Goal: Find specific page/section: Find specific page/section

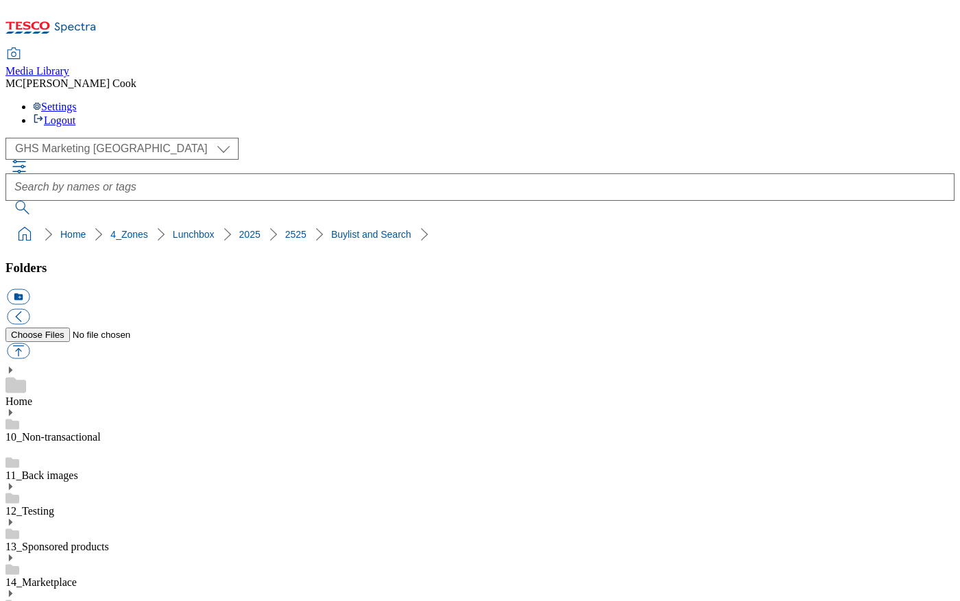
select select "flare-ghs-mktg"
click at [95, 30] on icon at bounding box center [50, 31] width 91 height 29
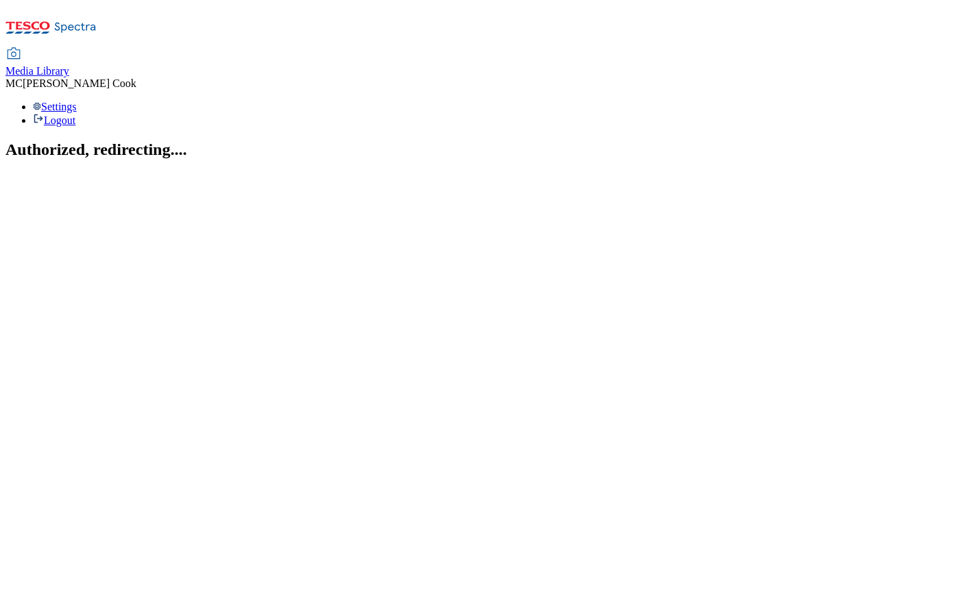
click at [69, 65] on span "Media Library" at bounding box center [37, 71] width 64 height 12
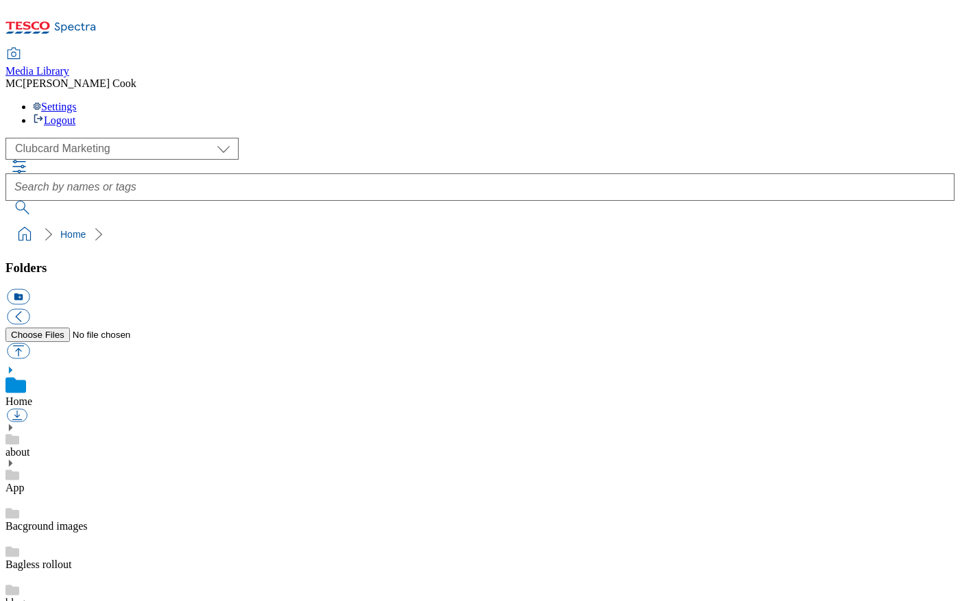
scroll to position [2, 0]
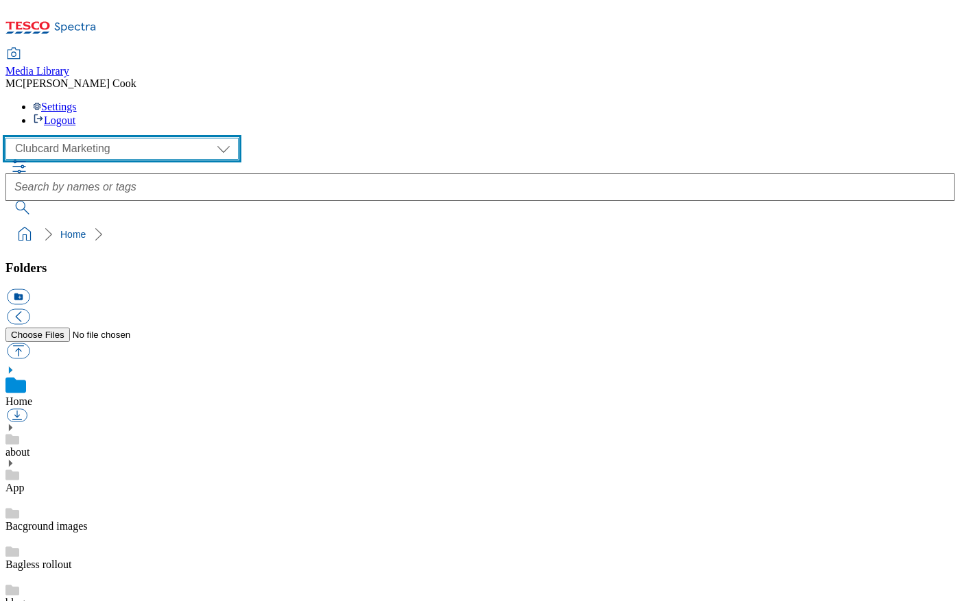
click at [66, 138] on select "Clubcard Marketing Dotcom UK Emails GHS Marketing UK GHS Product UK GHS ROI" at bounding box center [121, 149] width 233 height 22
select select "flare-ghs-mktg"
click at [10, 138] on select "Clubcard Marketing Dotcom UK Emails GHS Marketing UK GHS Product UK GHS ROI" at bounding box center [121, 149] width 233 height 22
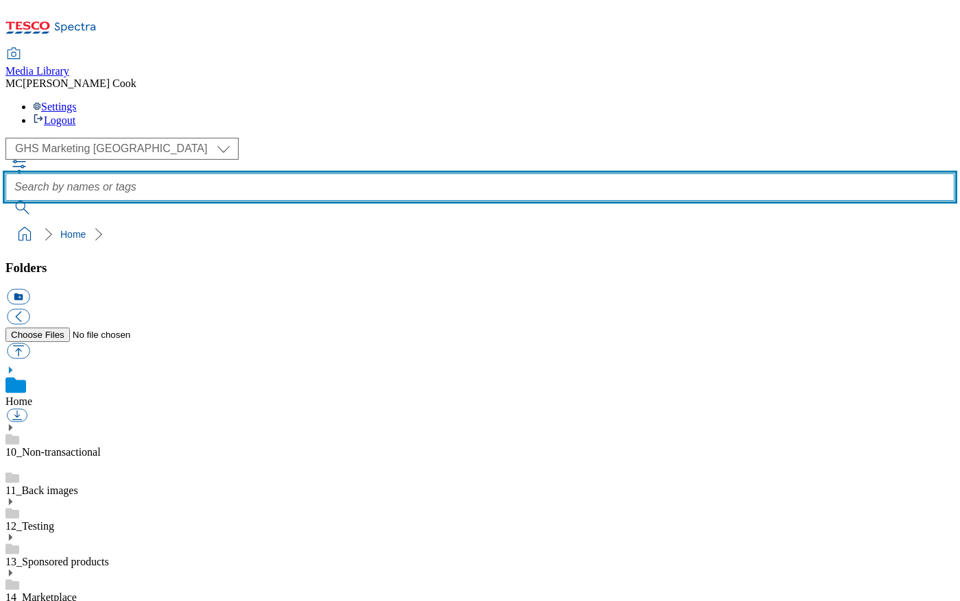
click at [396, 174] on input "text" at bounding box center [479, 187] width 949 height 27
paste input "096712090 096875056 096431560 096935591"
type input "096712090 096875056 096431560 096935591"
click at [5, 201] on button "submit" at bounding box center [23, 208] width 36 height 14
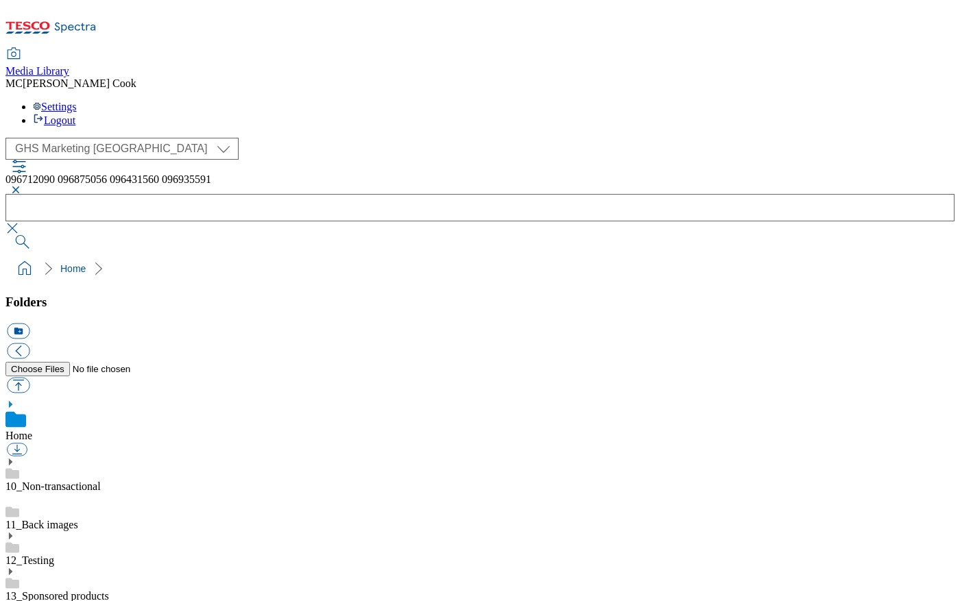
click at [22, 186] on button "button" at bounding box center [13, 190] width 16 height 8
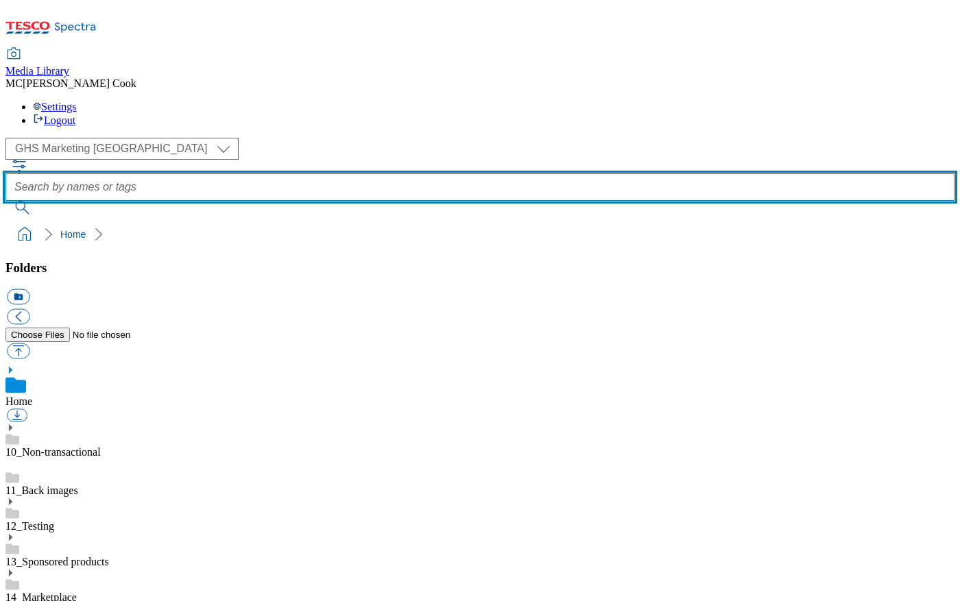
click at [400, 174] on input "text" at bounding box center [479, 187] width 949 height 27
paste input "096712090"
type input "096712090"
click at [5, 201] on button "submit" at bounding box center [23, 208] width 36 height 14
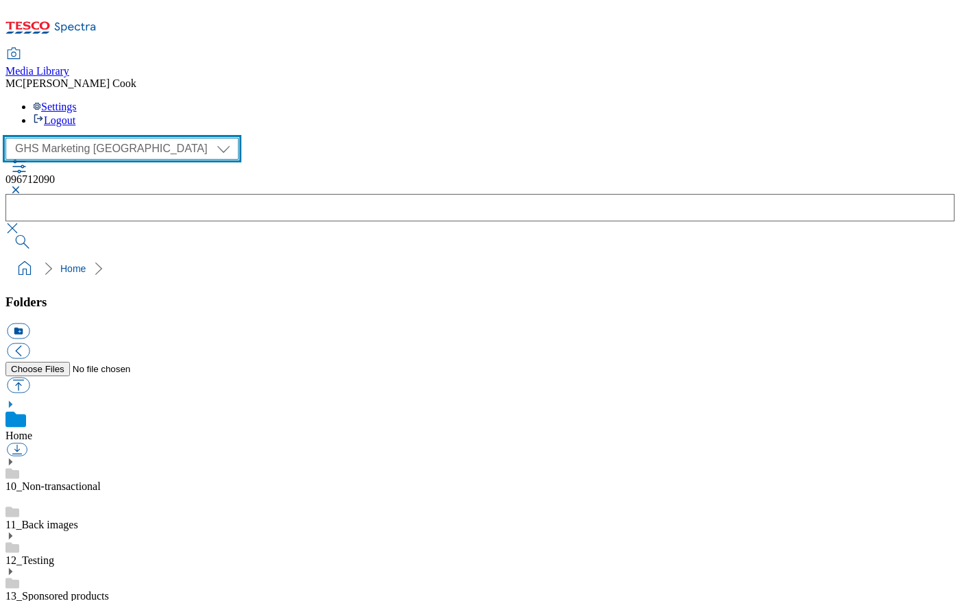
click at [110, 138] on select "Clubcard Marketing Dotcom UK Emails GHS Marketing UK GHS Product UK GHS ROI" at bounding box center [121, 149] width 233 height 22
select select "flare-ghs"
click at [10, 138] on select "Clubcard Marketing Dotcom UK Emails GHS Marketing UK GHS Product UK GHS ROI" at bounding box center [121, 149] width 233 height 22
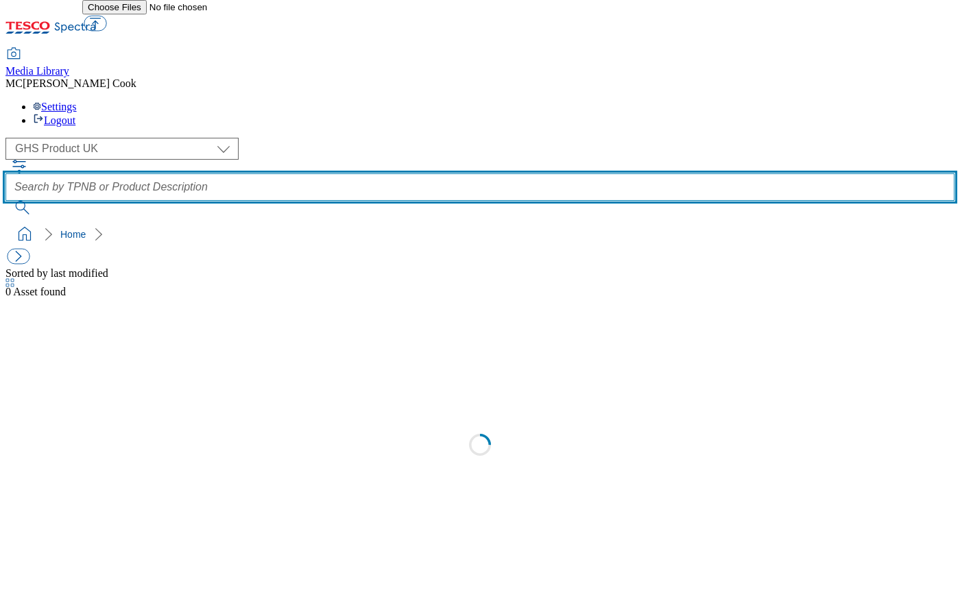
click at [391, 174] on input "text" at bounding box center [479, 187] width 949 height 27
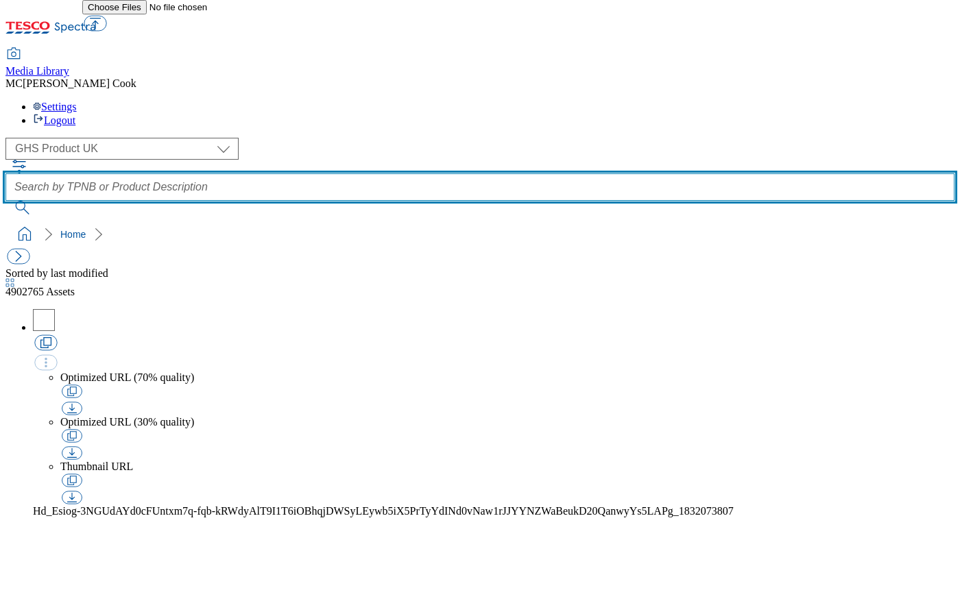
paste input "096712090"
type input "096712090"
click at [5, 201] on button "submit" at bounding box center [23, 208] width 36 height 14
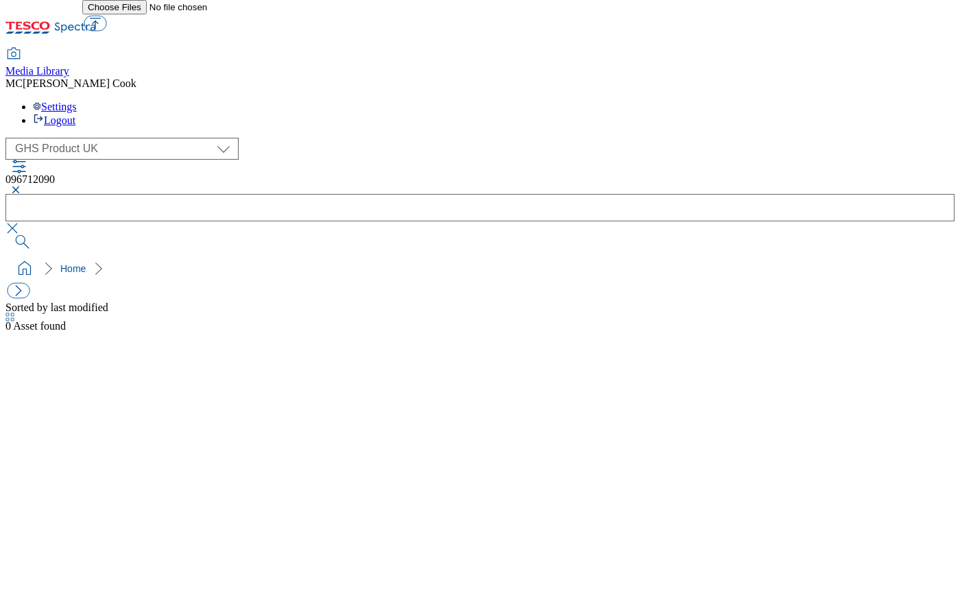
click at [14, 313] on icon "button" at bounding box center [9, 317] width 9 height 9
click at [22, 186] on button "button" at bounding box center [13, 190] width 16 height 8
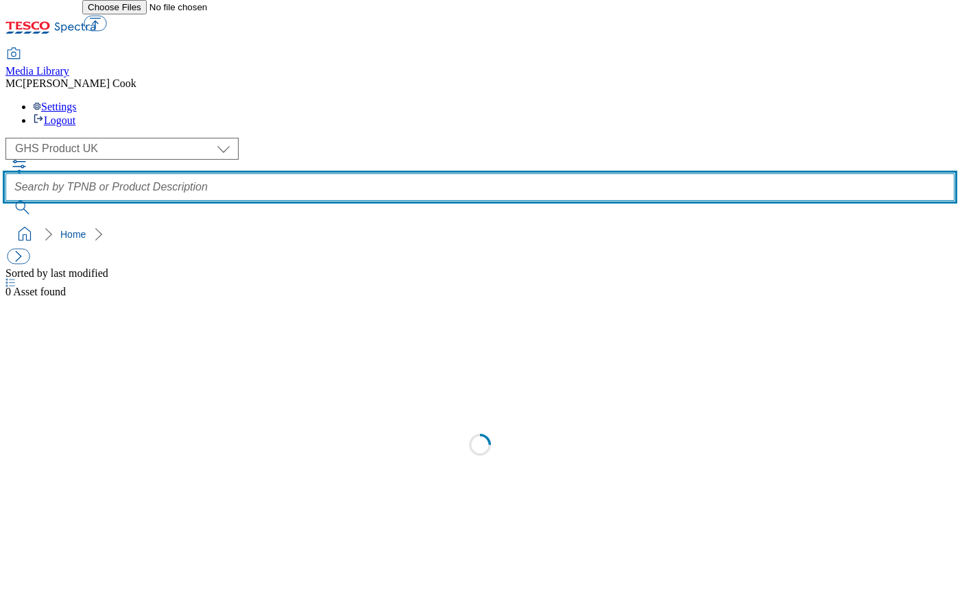
click at [395, 174] on input "text" at bounding box center [479, 187] width 949 height 27
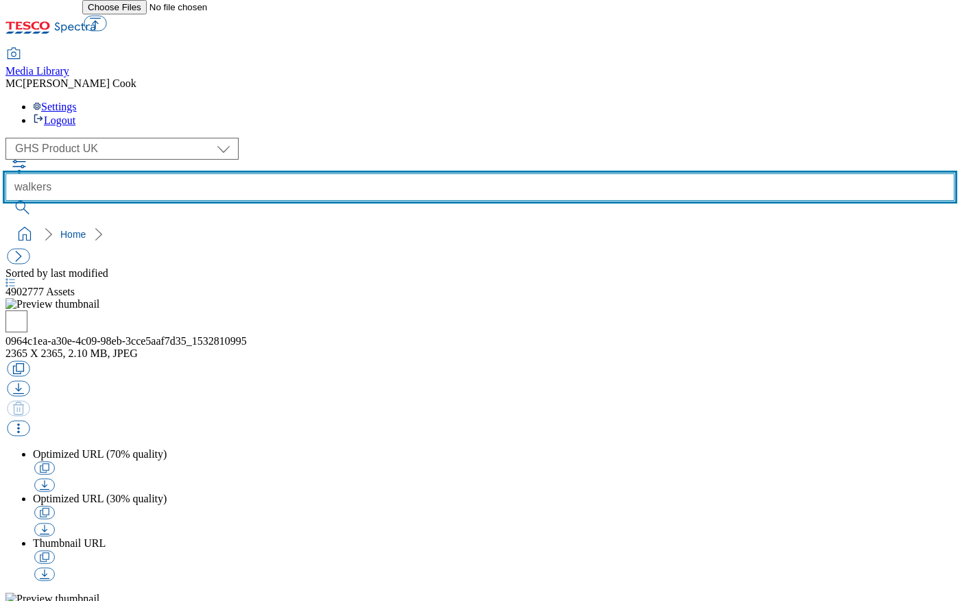
type input "walkers"
click at [5, 201] on button "submit" at bounding box center [23, 208] width 36 height 14
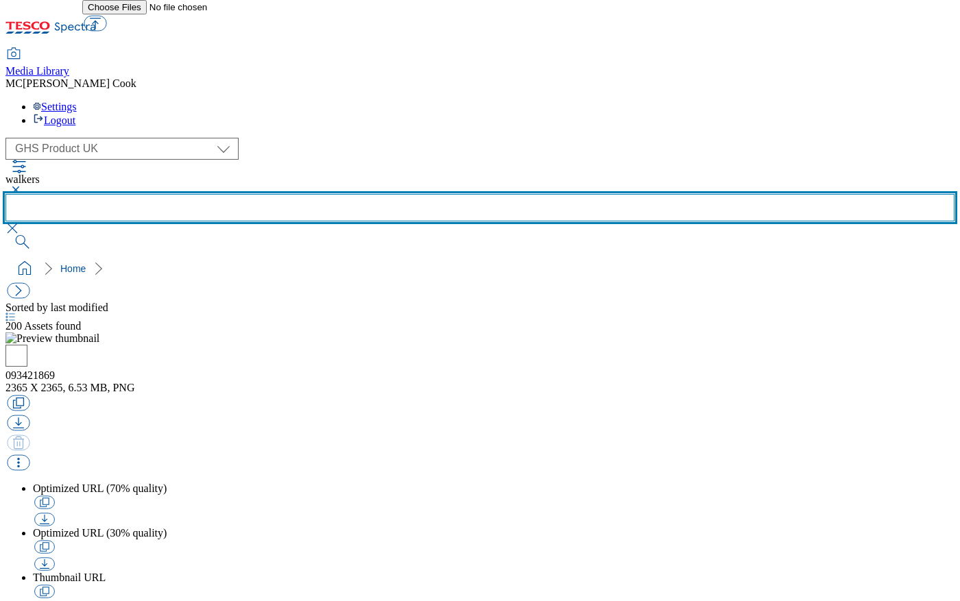
scroll to position [792, 0]
